Goal: Task Accomplishment & Management: Manage account settings

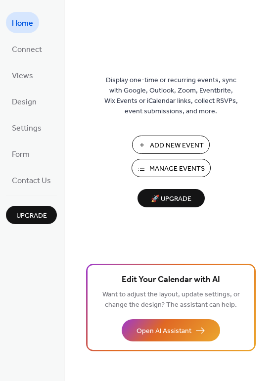
click at [167, 168] on span "Manage Events" at bounding box center [176, 169] width 55 height 10
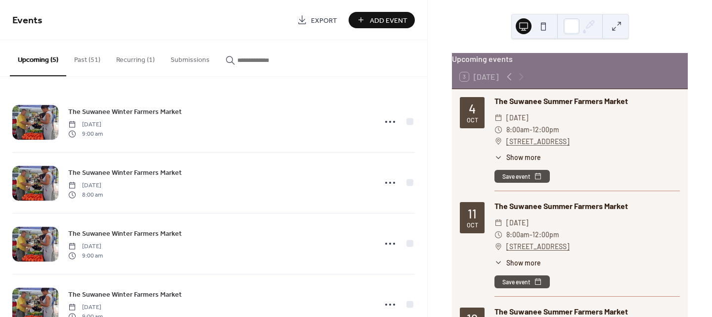
click at [32, 57] on button "Upcoming (5)" at bounding box center [38, 58] width 56 height 36
click at [469, 114] on div "4" at bounding box center [472, 108] width 7 height 12
click at [505, 82] on icon at bounding box center [510, 77] width 12 height 12
click at [519, 79] on icon at bounding box center [521, 76] width 4 height 7
click at [81, 55] on button "Past (51)" at bounding box center [87, 57] width 42 height 35
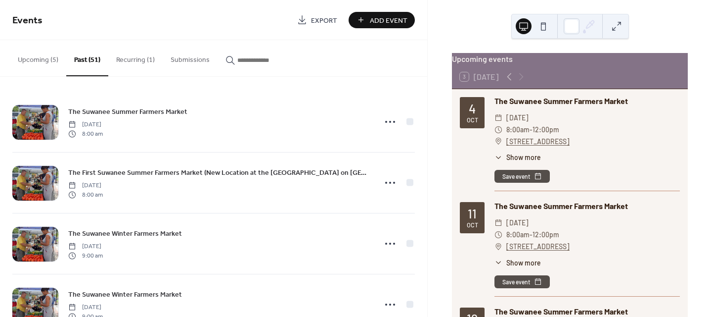
click at [552, 79] on div "3 Today" at bounding box center [570, 77] width 236 height 24
click at [476, 118] on div "4 Oct" at bounding box center [472, 112] width 25 height 31
click at [515, 107] on div "The Suwanee Summer Farmers Market" at bounding box center [587, 101] width 185 height 12
click at [126, 58] on button "Recurring (1)" at bounding box center [135, 57] width 54 height 35
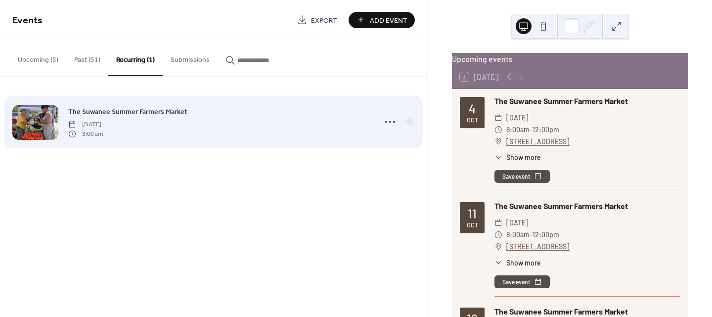
click at [106, 110] on span "The Suwanee Summer Farmers Market" at bounding box center [127, 112] width 119 height 10
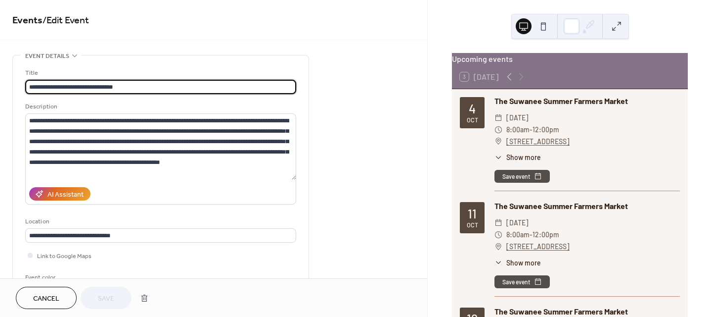
type input "**********"
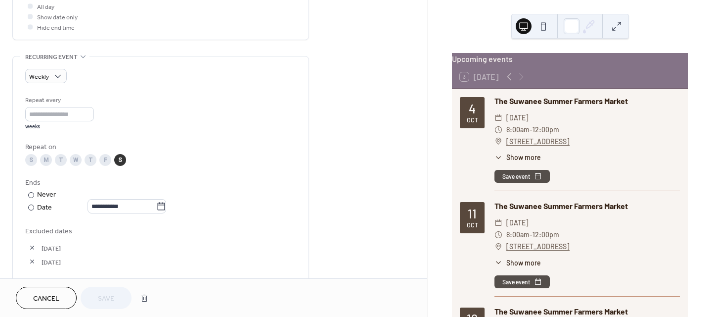
scroll to position [544, 0]
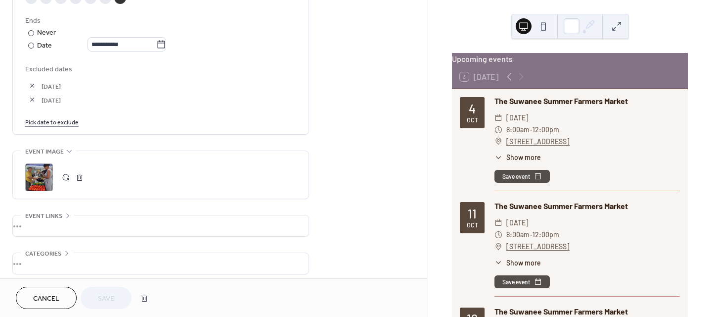
click at [53, 119] on link "Pick date to exclude" at bounding box center [51, 121] width 53 height 10
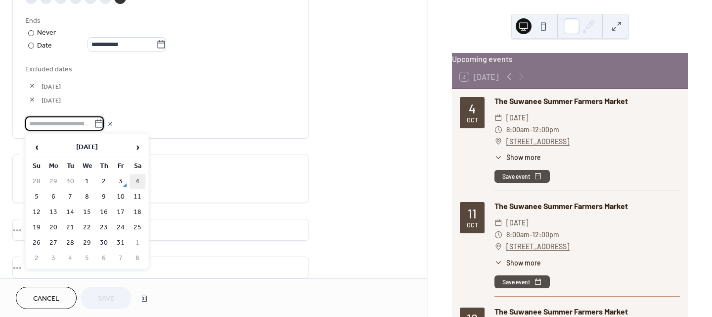
click at [137, 179] on td "4" at bounding box center [138, 181] width 16 height 14
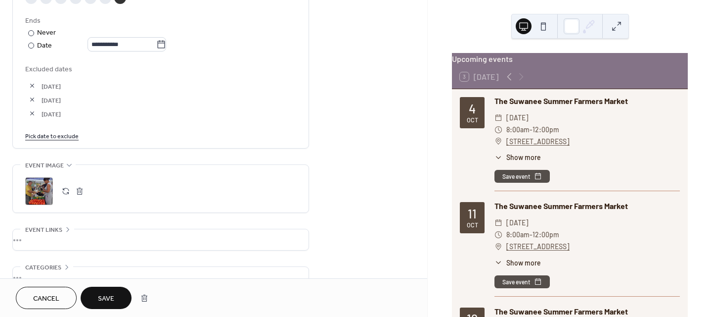
click at [105, 295] on span "Save" at bounding box center [106, 298] width 16 height 10
